Goal: Find specific page/section: Find specific page/section

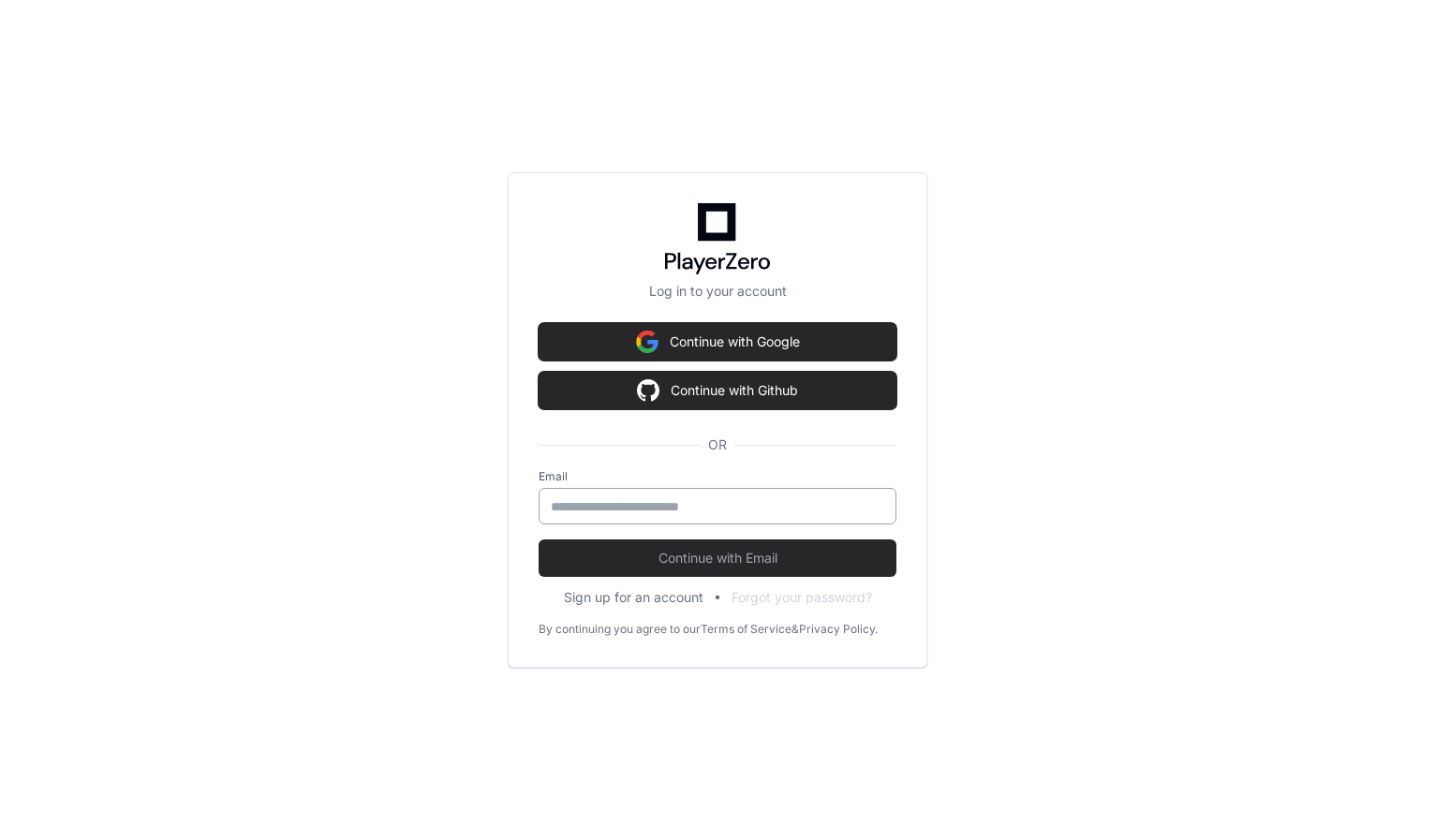
click at [754, 506] on input "email" at bounding box center [718, 506] width 334 height 19
type input "**********"
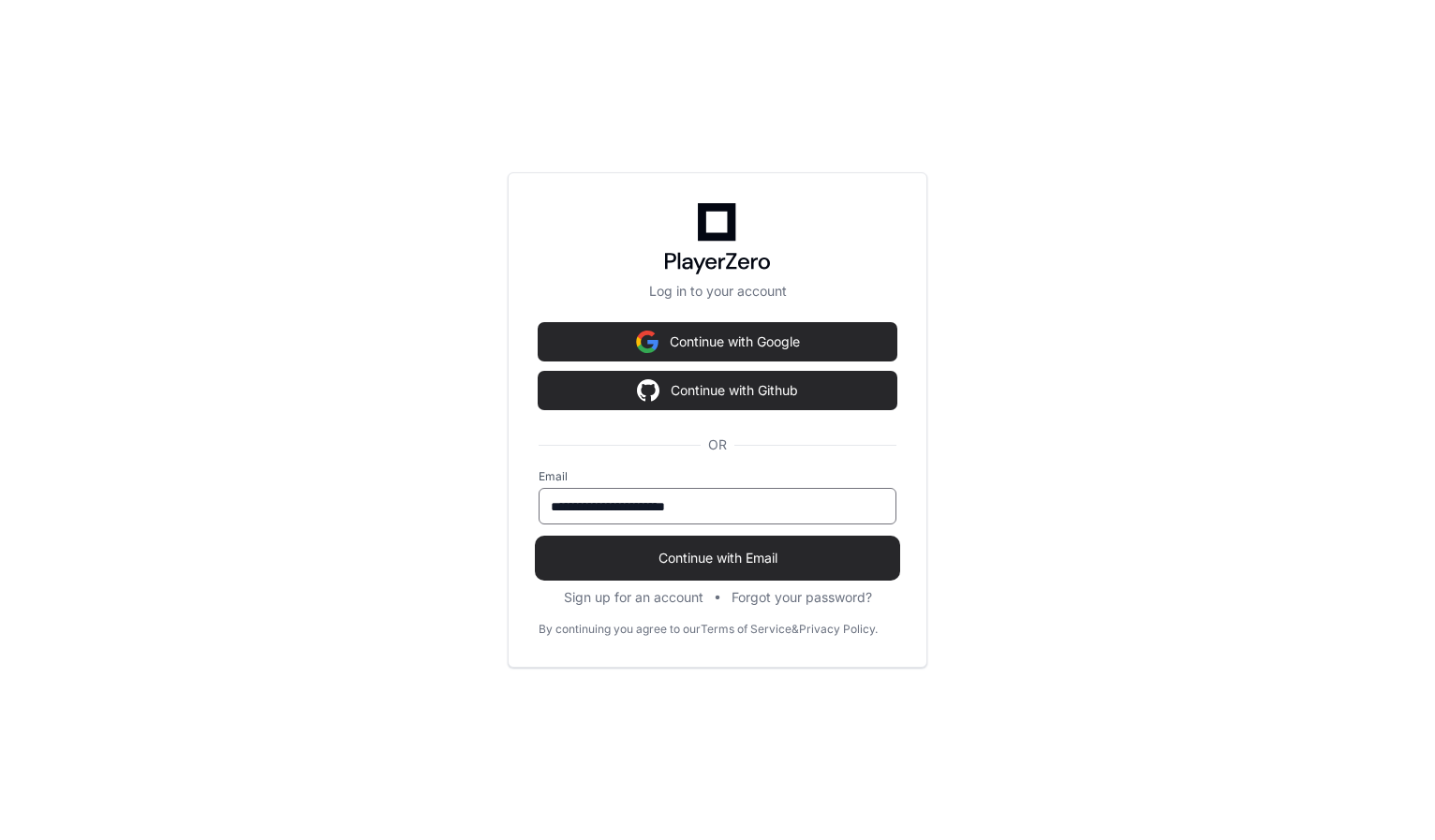
click at [713, 550] on span "Continue with Email" at bounding box center [718, 558] width 358 height 19
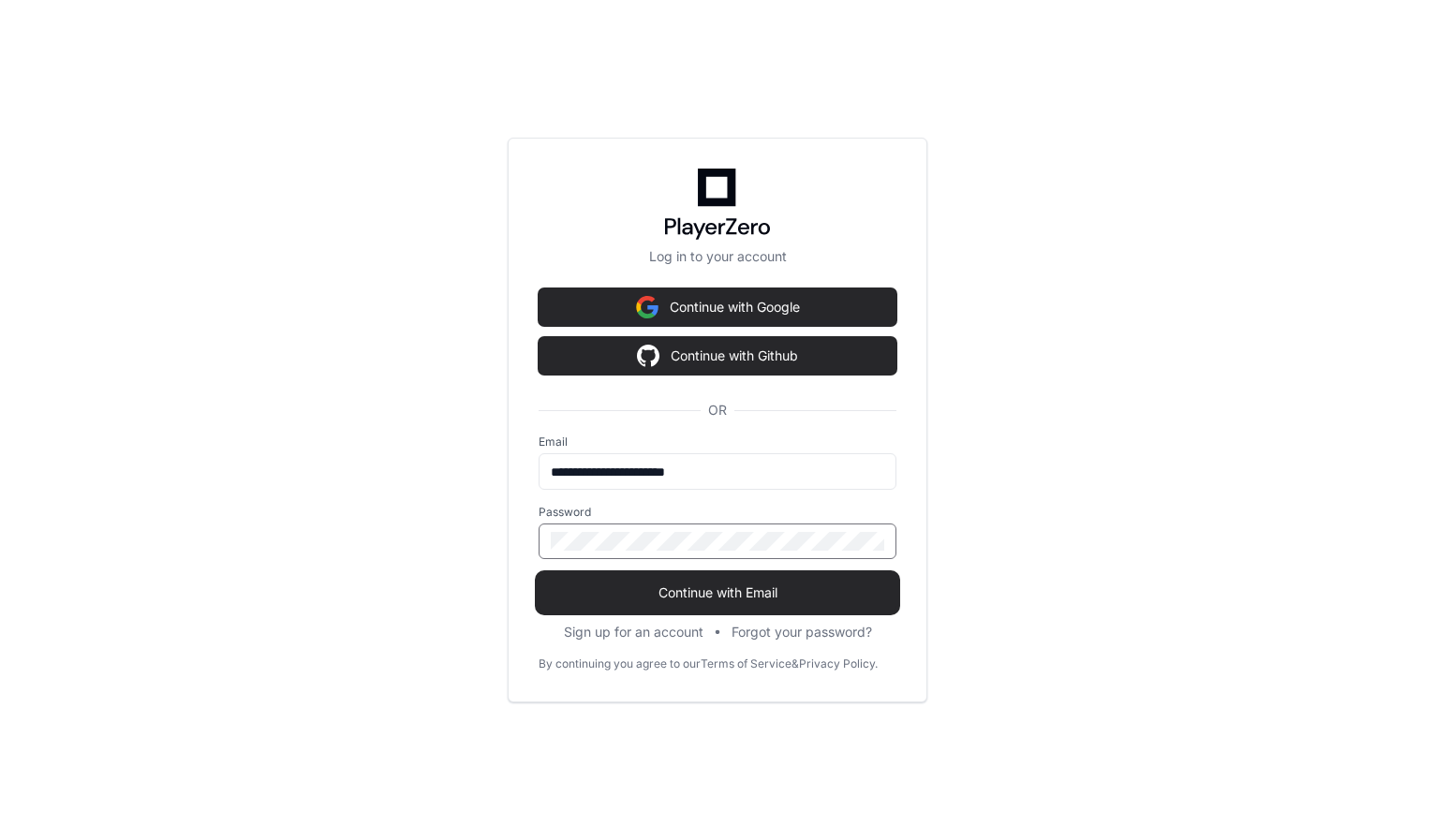
click at [736, 583] on span "Continue with Email" at bounding box center [718, 592] width 358 height 19
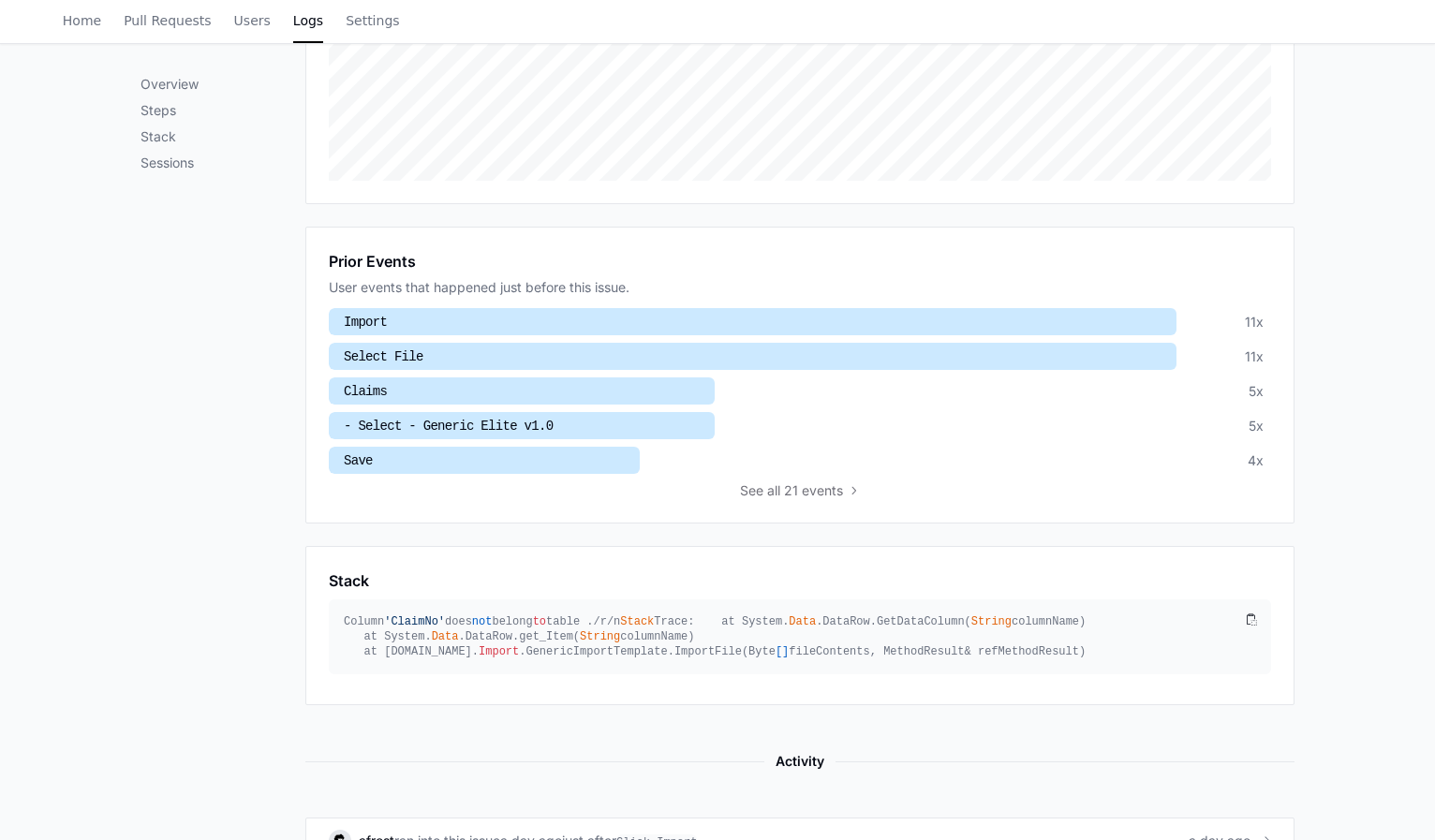
scroll to position [802, 0]
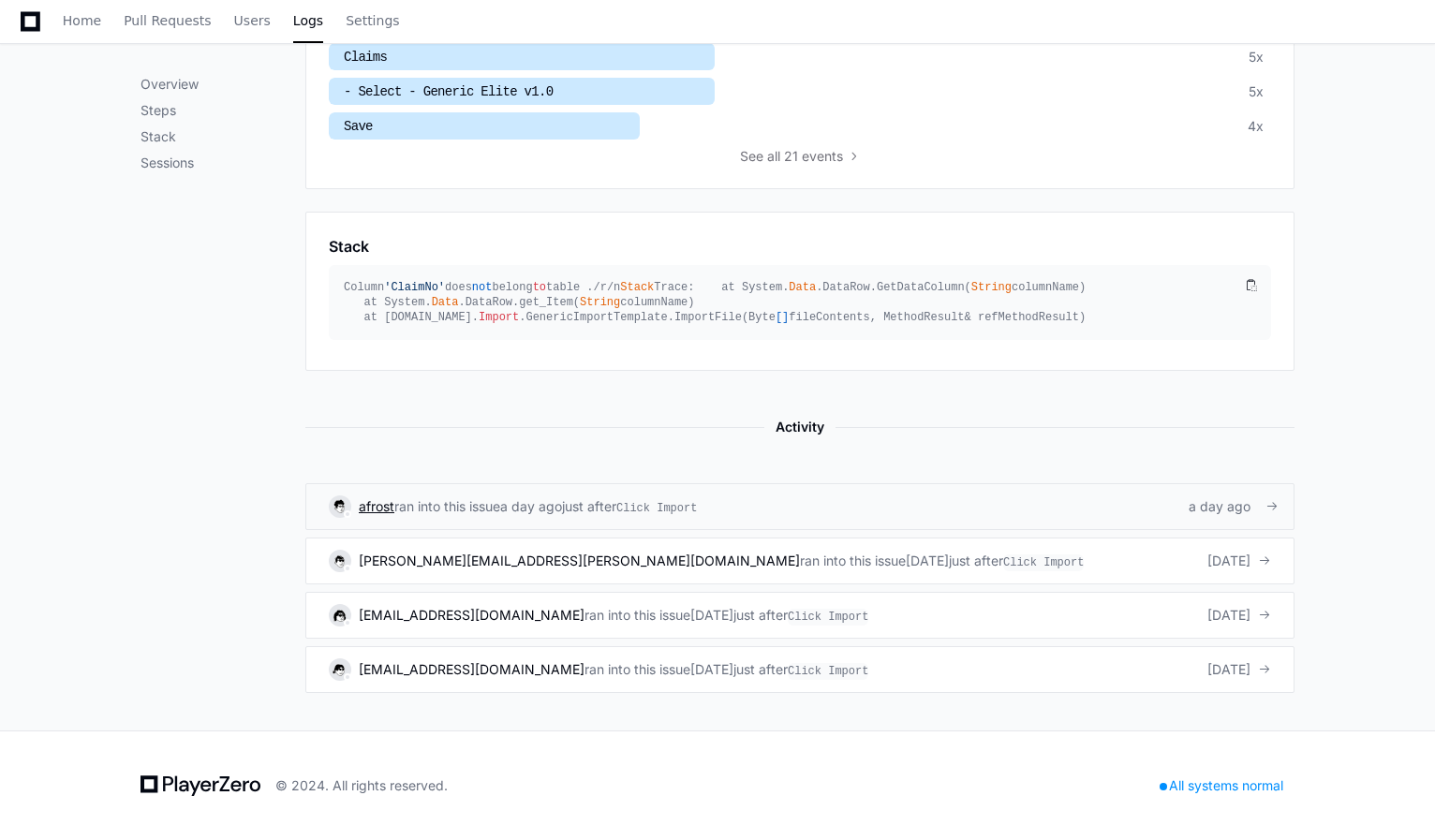
click at [368, 512] on span "afrost" at bounding box center [377, 506] width 36 height 16
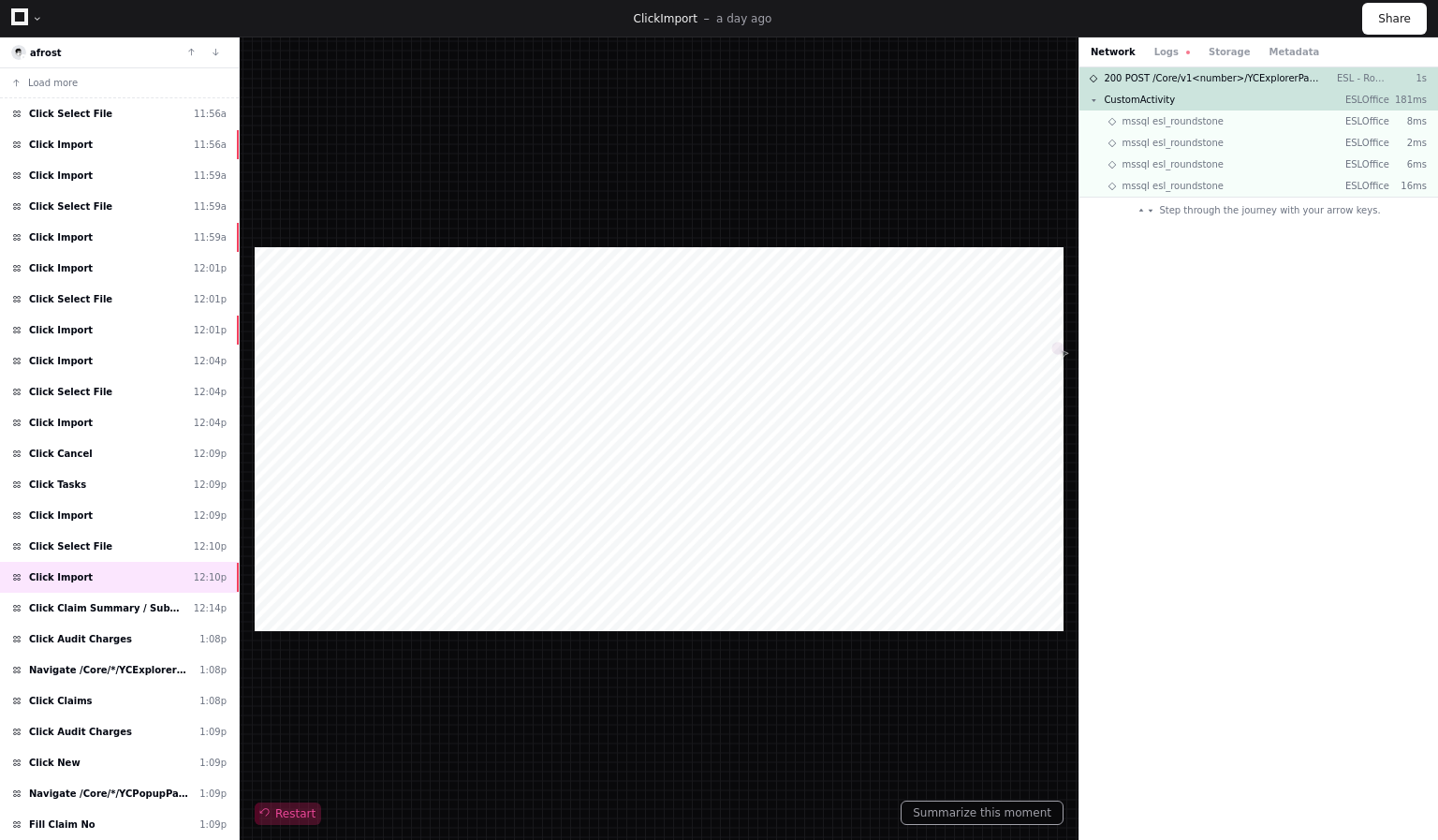
click at [292, 813] on span "Restart" at bounding box center [288, 814] width 55 height 15
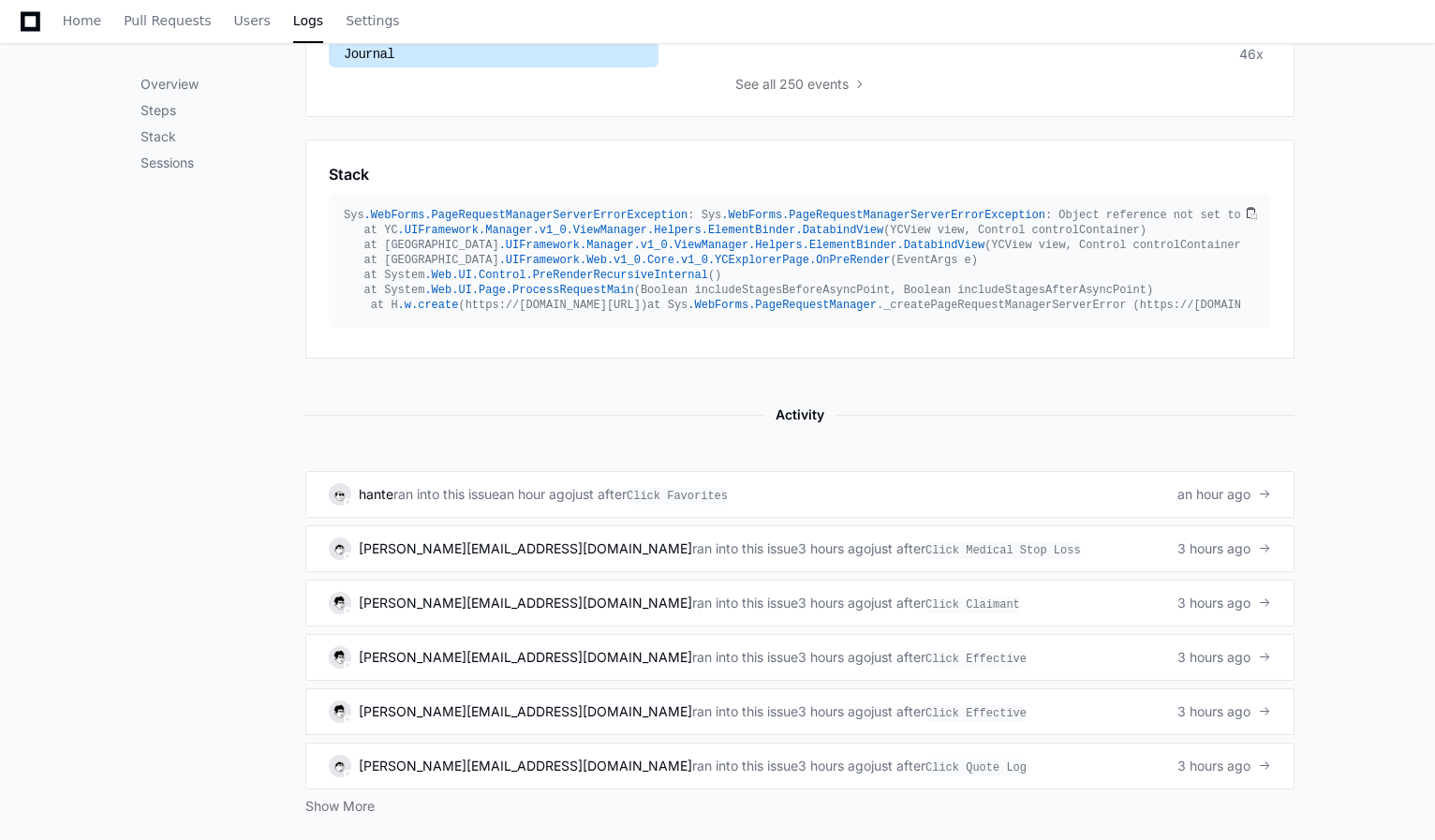
scroll to position [906, 0]
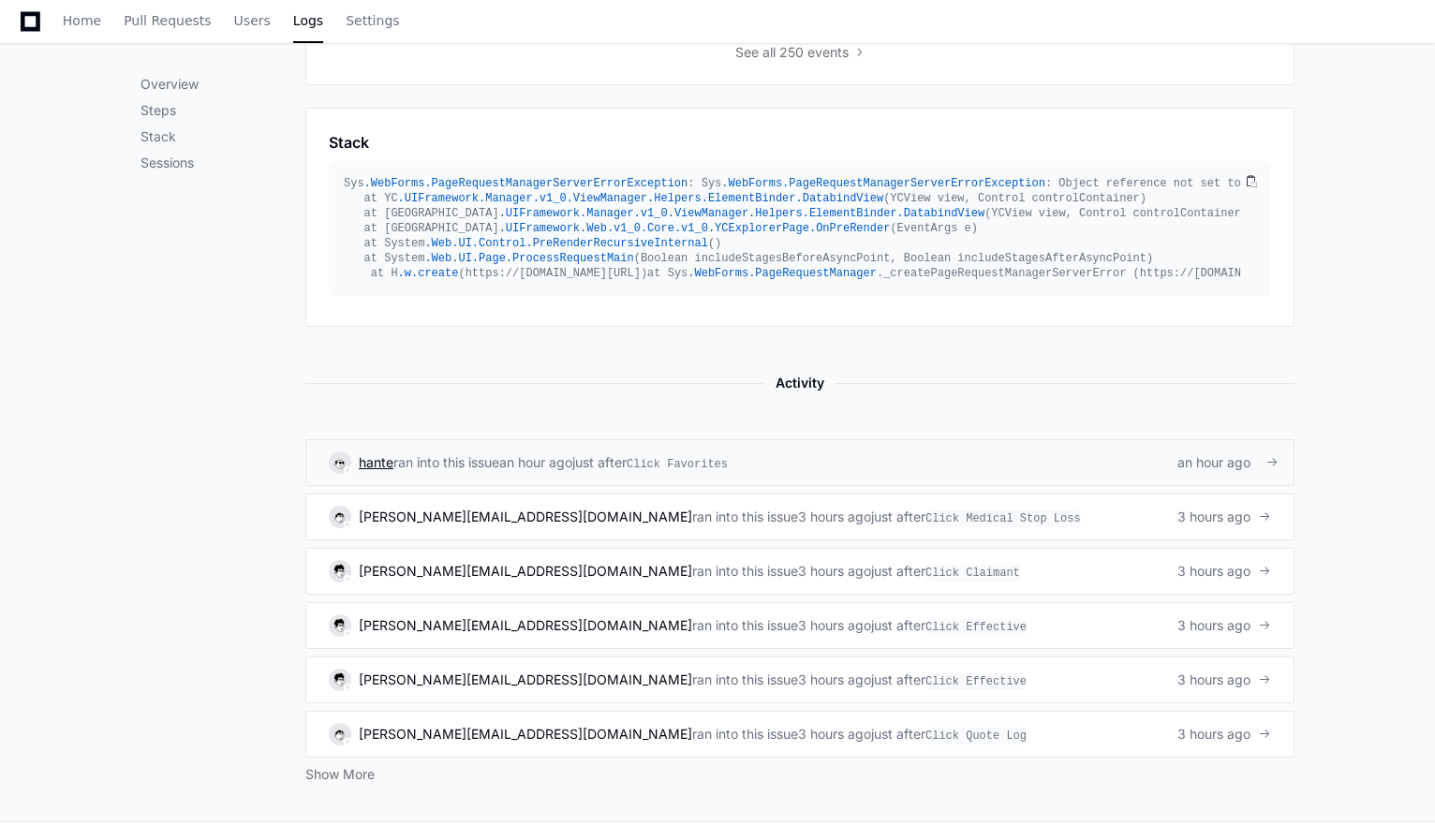
click at [389, 471] on span "hante" at bounding box center [376, 462] width 35 height 16
